Goal: Information Seeking & Learning: Learn about a topic

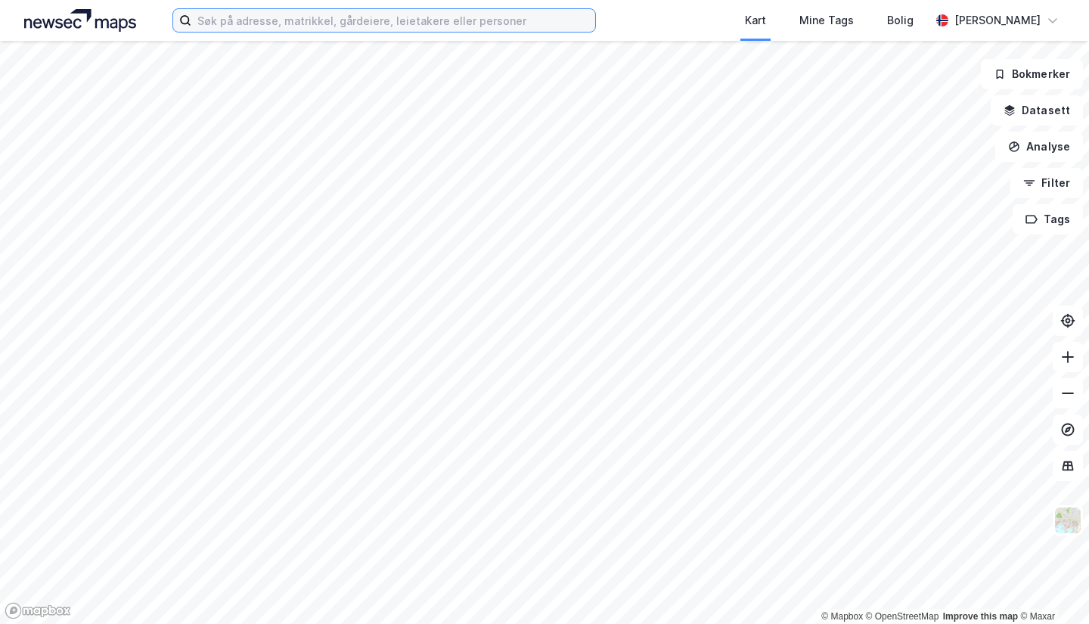
click at [414, 27] on input at bounding box center [393, 20] width 404 height 23
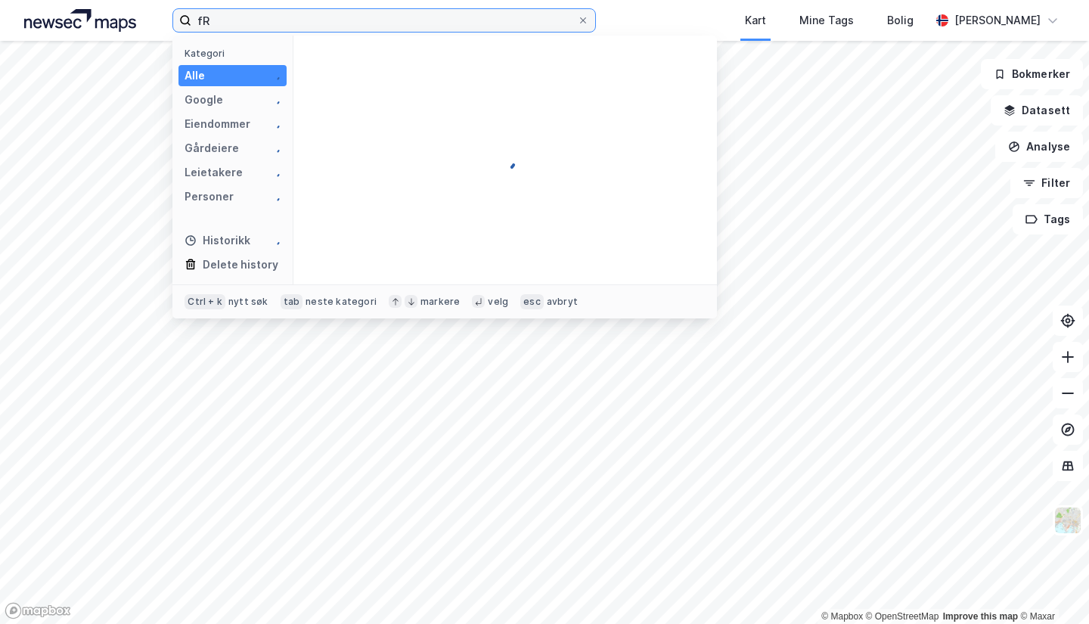
type input "f"
type input "[STREET_ADDRESS]"
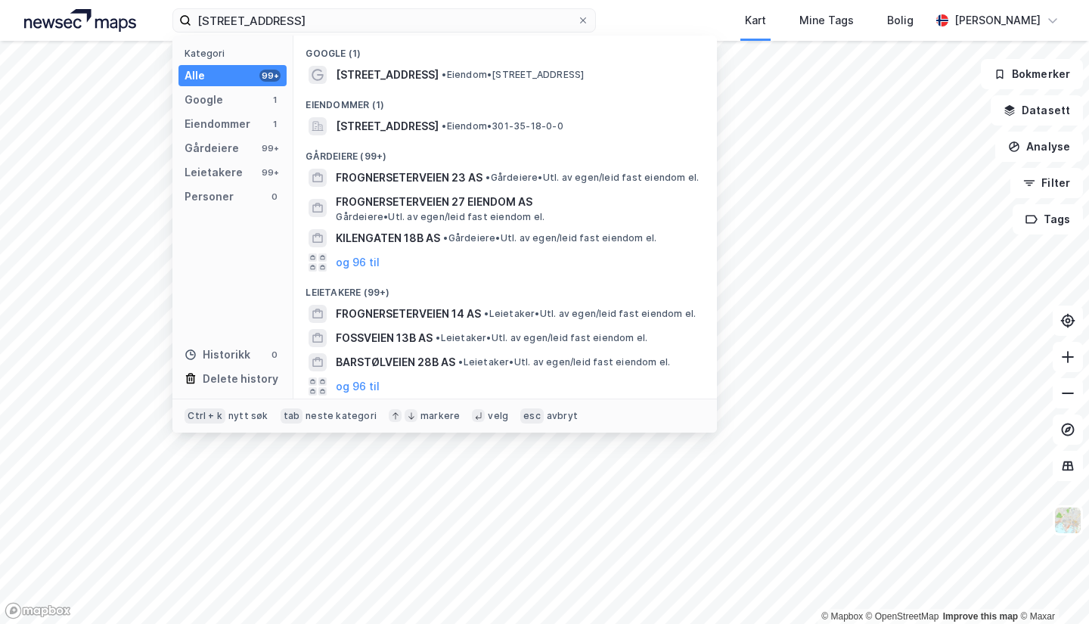
click at [424, 70] on span "[STREET_ADDRESS]" at bounding box center [387, 75] width 103 height 18
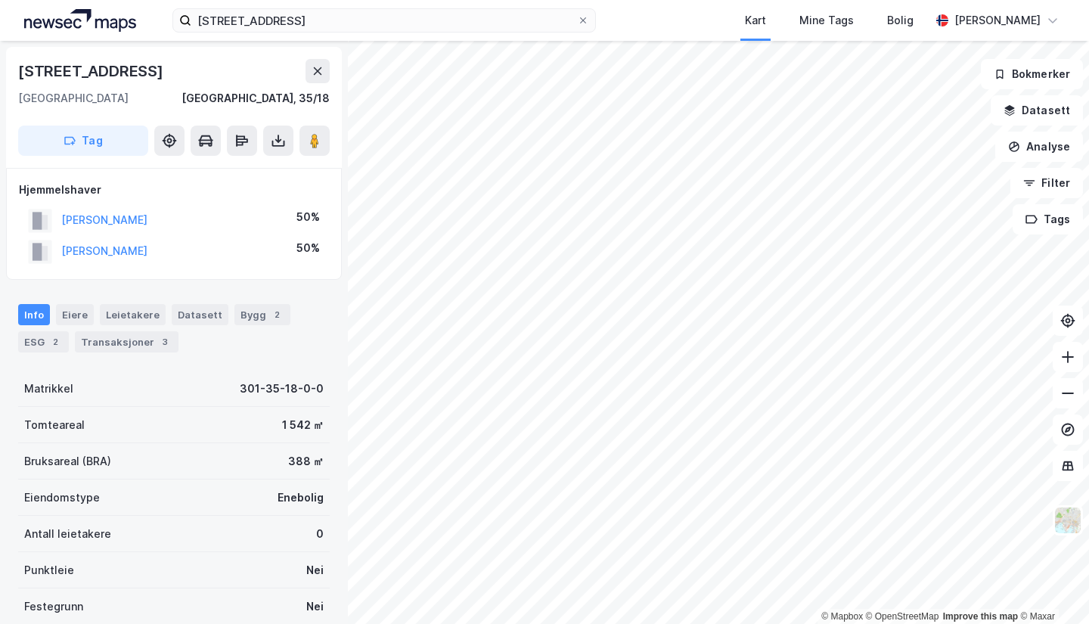
click at [137, 343] on div "Transaksjoner 3" at bounding box center [127, 341] width 104 height 21
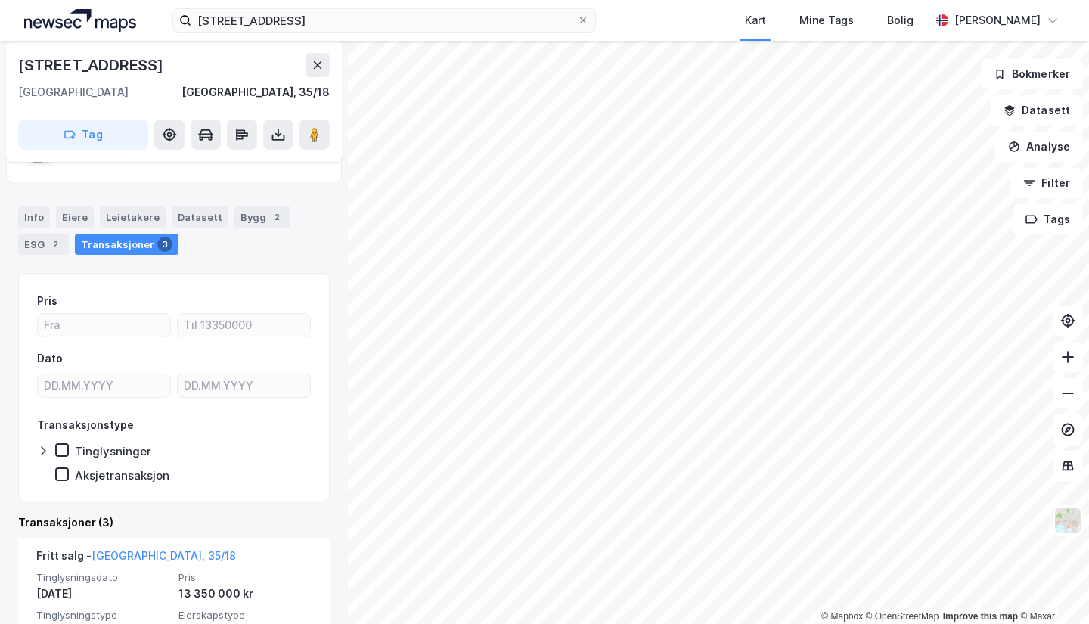
scroll to position [86, 0]
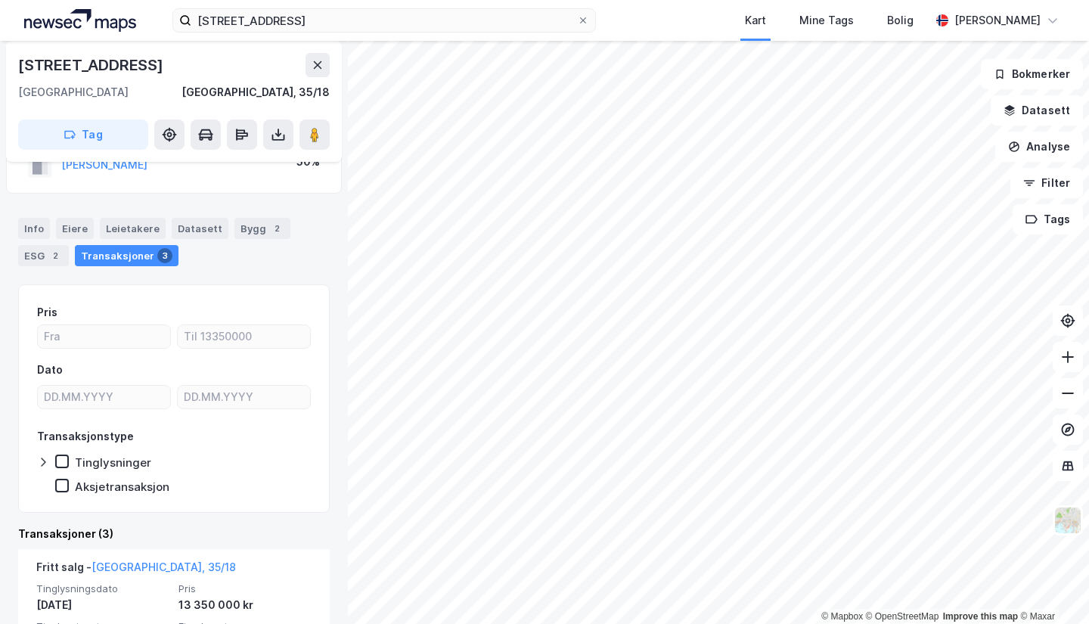
click at [70, 454] on div "Tinglysninger" at bounding box center [103, 461] width 96 height 15
click at [67, 457] on icon at bounding box center [62, 461] width 11 height 11
click at [40, 465] on icon at bounding box center [43, 462] width 12 height 12
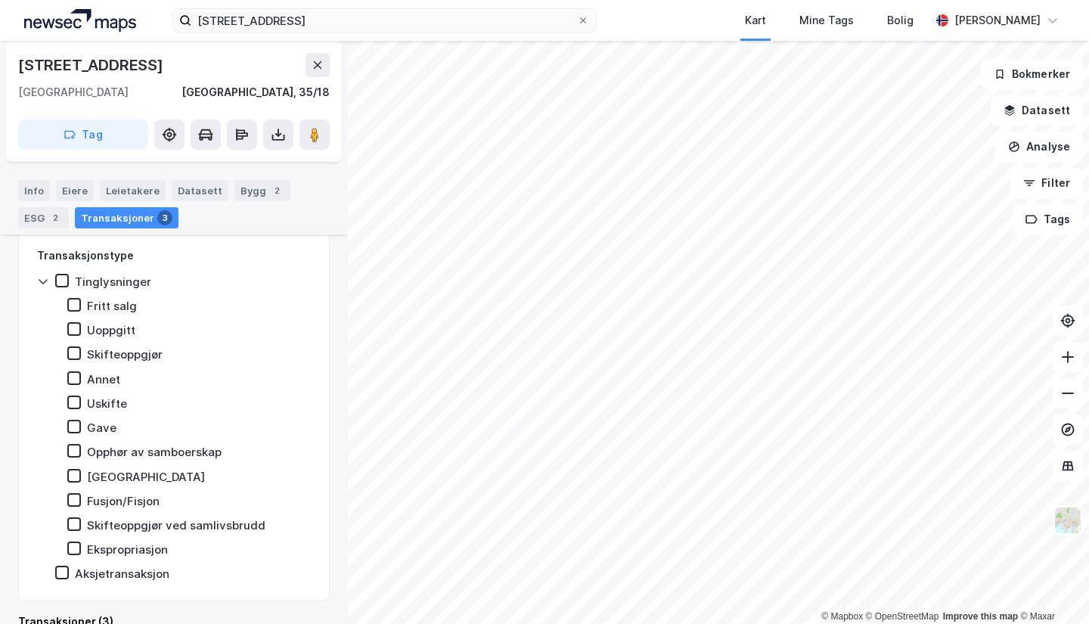
scroll to position [0, 0]
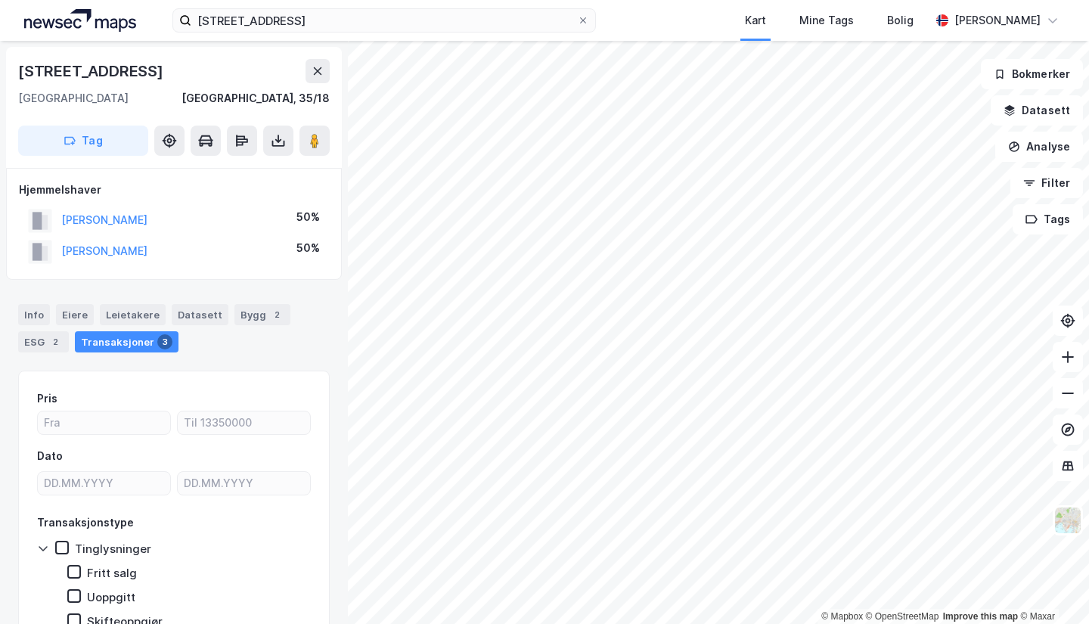
click at [82, 320] on div "Eiere" at bounding box center [75, 314] width 38 height 21
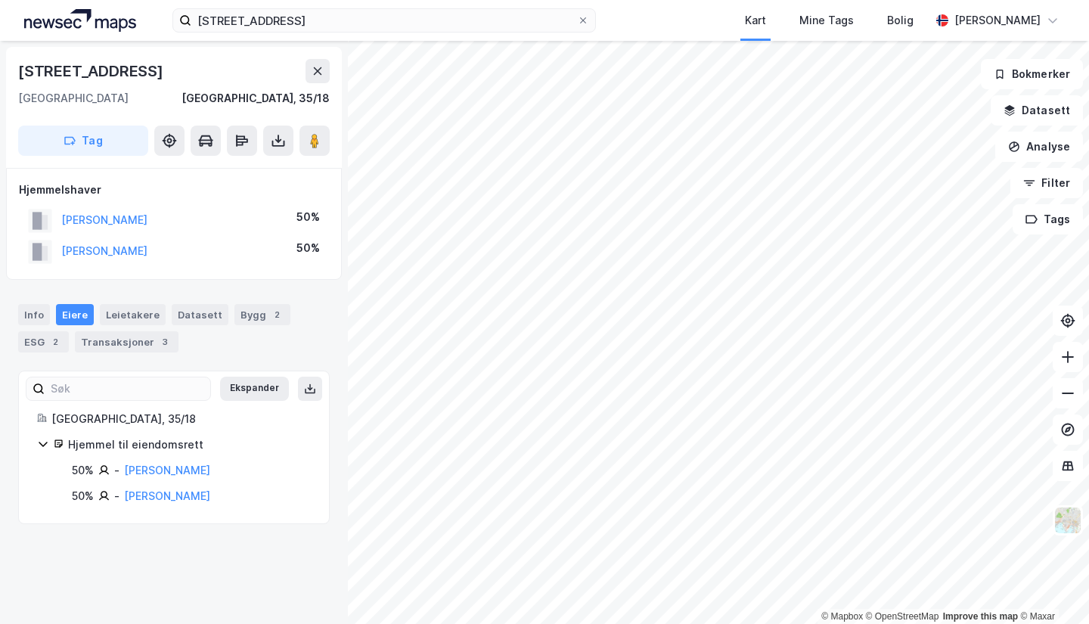
click at [589, 20] on span at bounding box center [583, 20] width 12 height 12
click at [577, 20] on input "[STREET_ADDRESS]" at bounding box center [384, 20] width 386 height 23
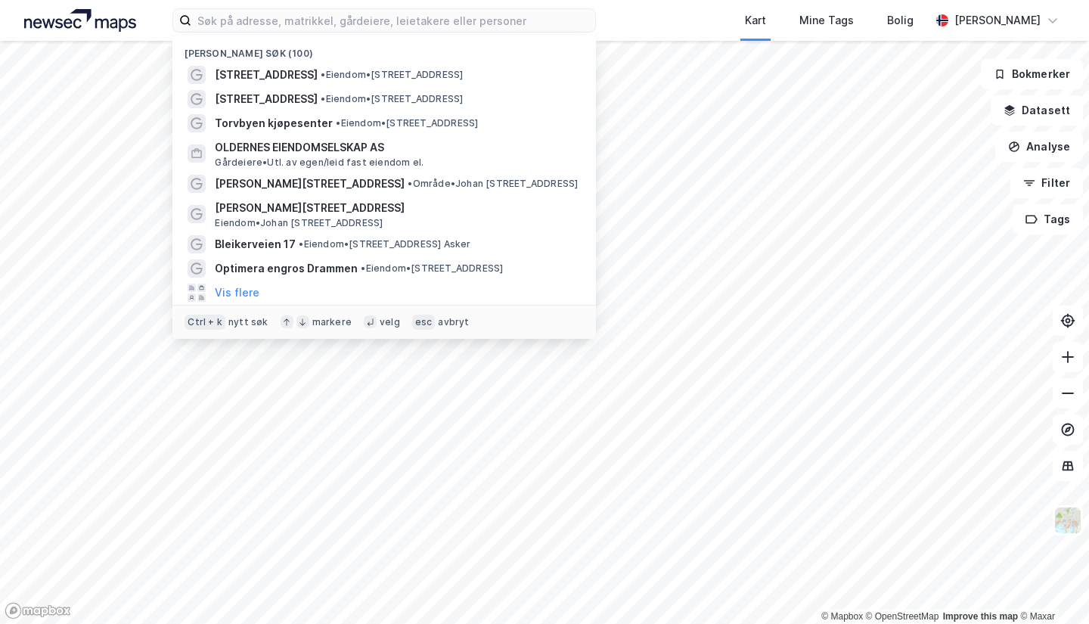
click at [612, 20] on div "Nylige søk (100) [STREET_ADDRESS] • Eiendom • [STREET_ADDRESS] • Eiendom • [STR…" at bounding box center [544, 20] width 1089 height 41
